Goal: Navigation & Orientation: Find specific page/section

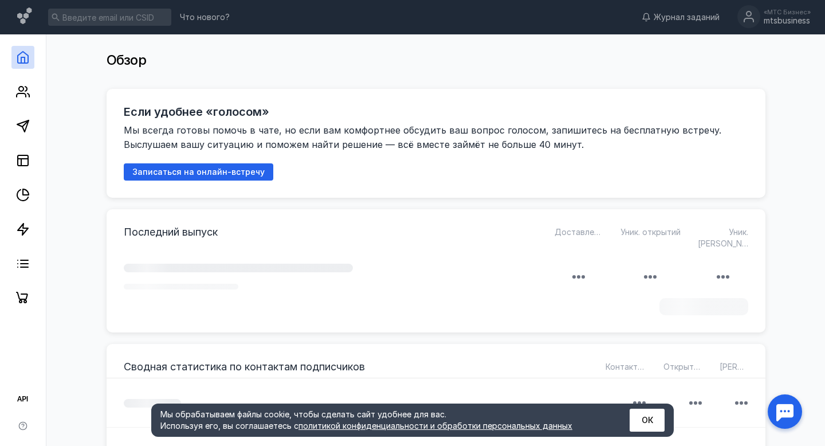
click at [21, 60] on polyline at bounding box center [22, 60] width 3 height 6
click at [19, 26] on icon at bounding box center [25, 16] width 17 height 19
